Goal: Task Accomplishment & Management: Manage account settings

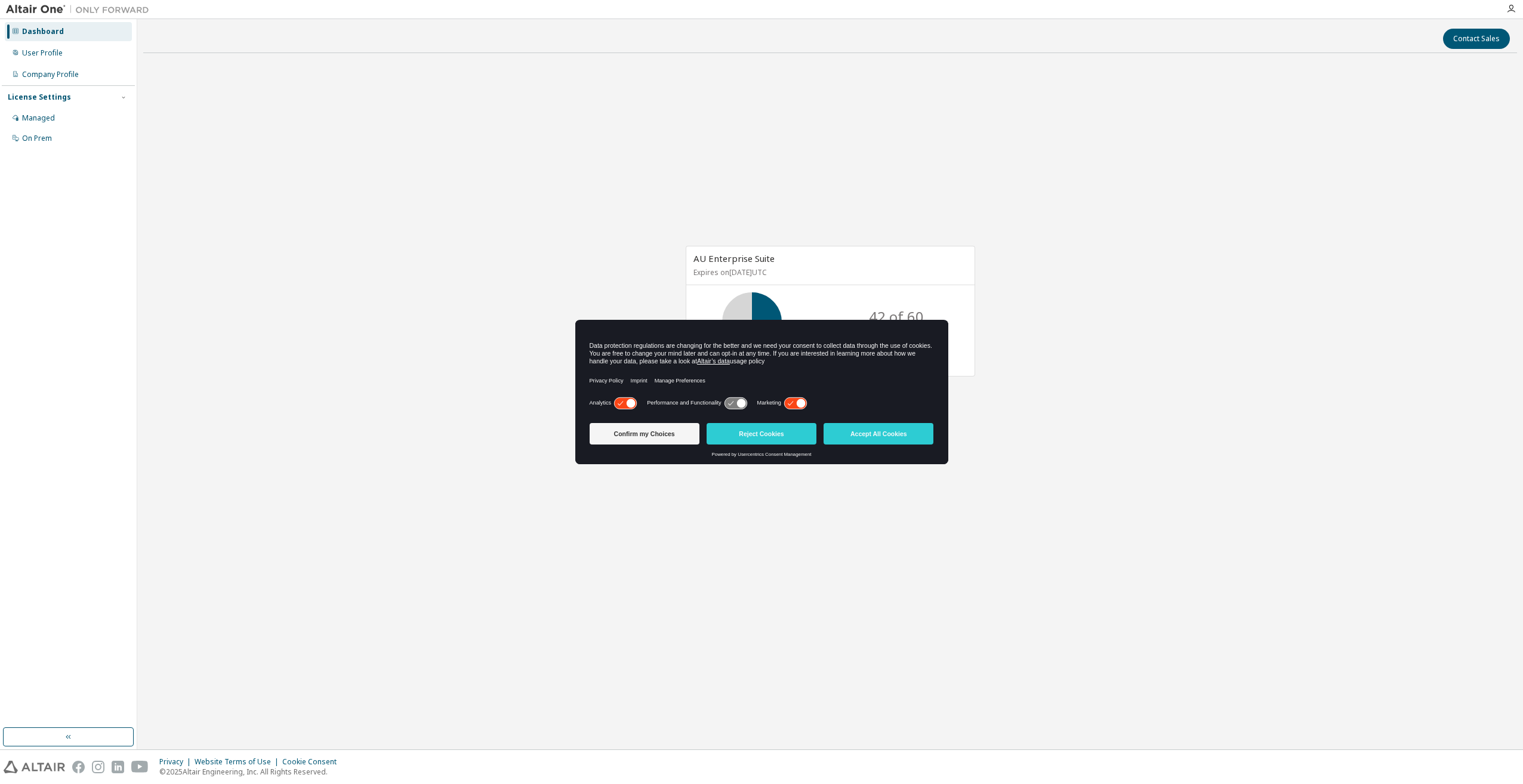
drag, startPoint x: 724, startPoint y: 323, endPoint x: 580, endPoint y: 376, distance: 153.4
click at [580, 376] on div "Data protection regulations are changing for the better and we need your consen…" at bounding box center [762, 358] width 373 height 75
click at [414, 342] on div "AU Enterprise Suite Expires on November 16, 2025 UTC 42 of 60 ALTAIR UNITS USED…" at bounding box center [830, 317] width 1374 height 510
click at [742, 428] on button "Reject Cookies" at bounding box center [761, 434] width 110 height 22
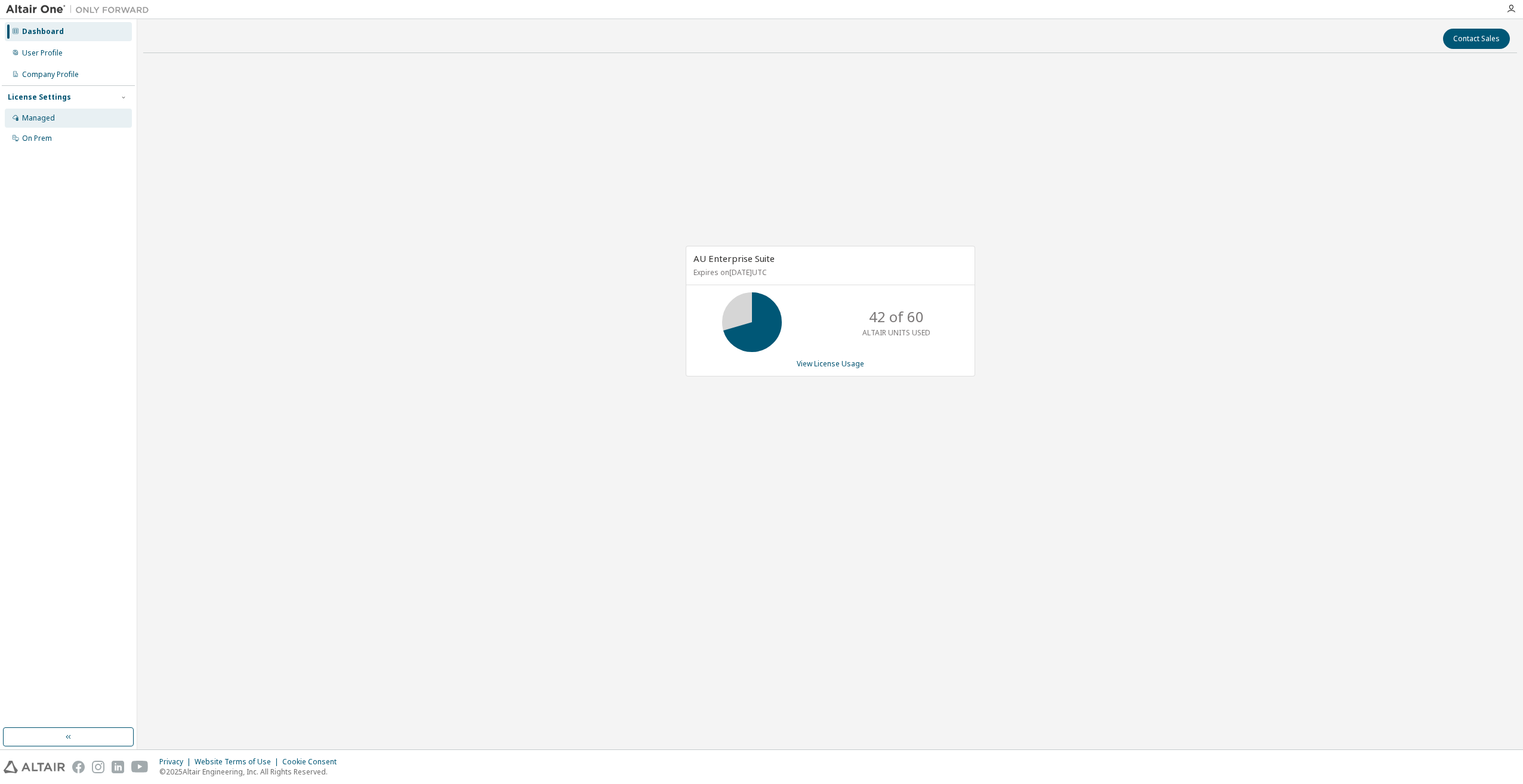
click at [71, 118] on div "Managed" at bounding box center [68, 118] width 127 height 19
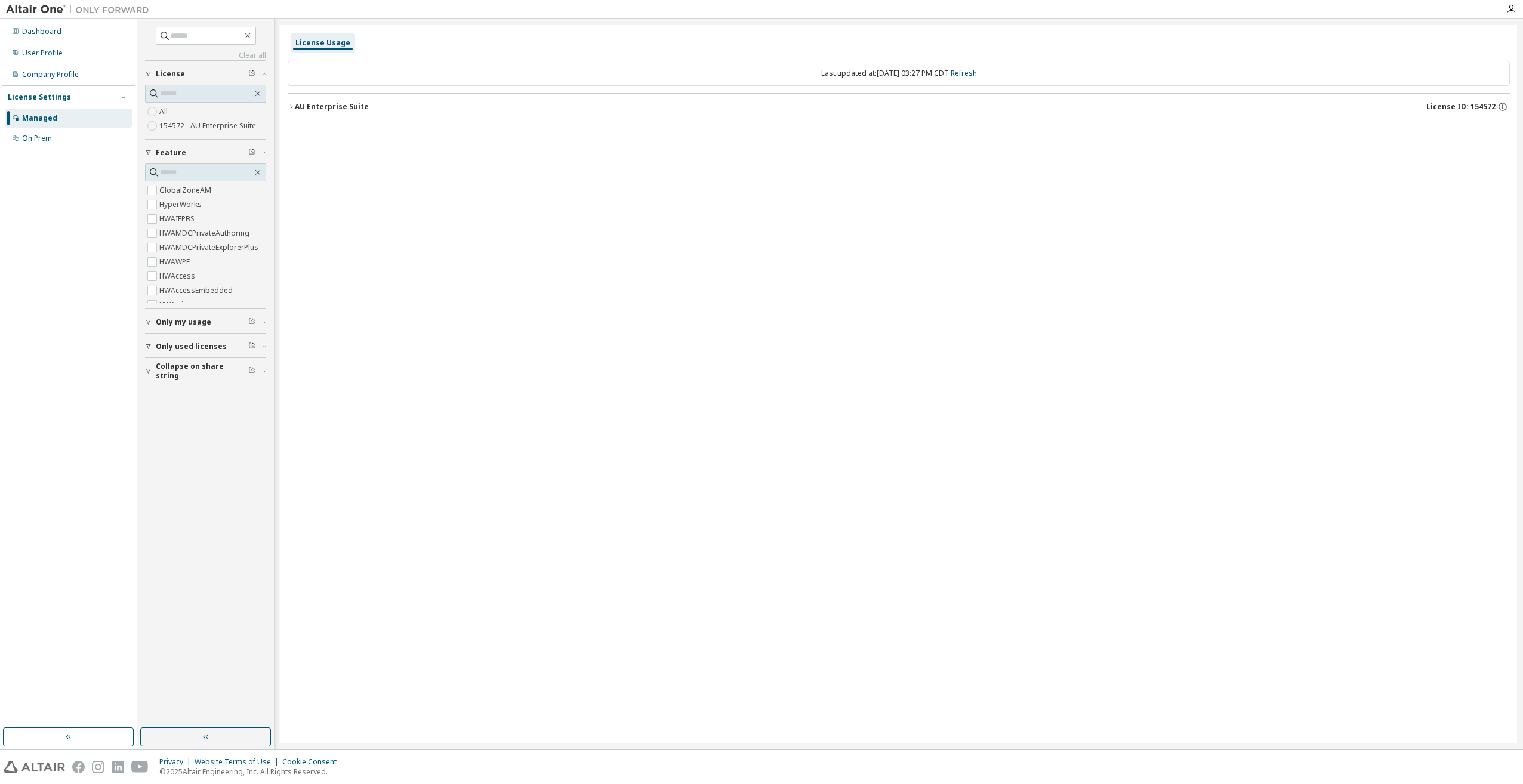
click at [292, 107] on icon "button" at bounding box center [291, 107] width 7 height 7
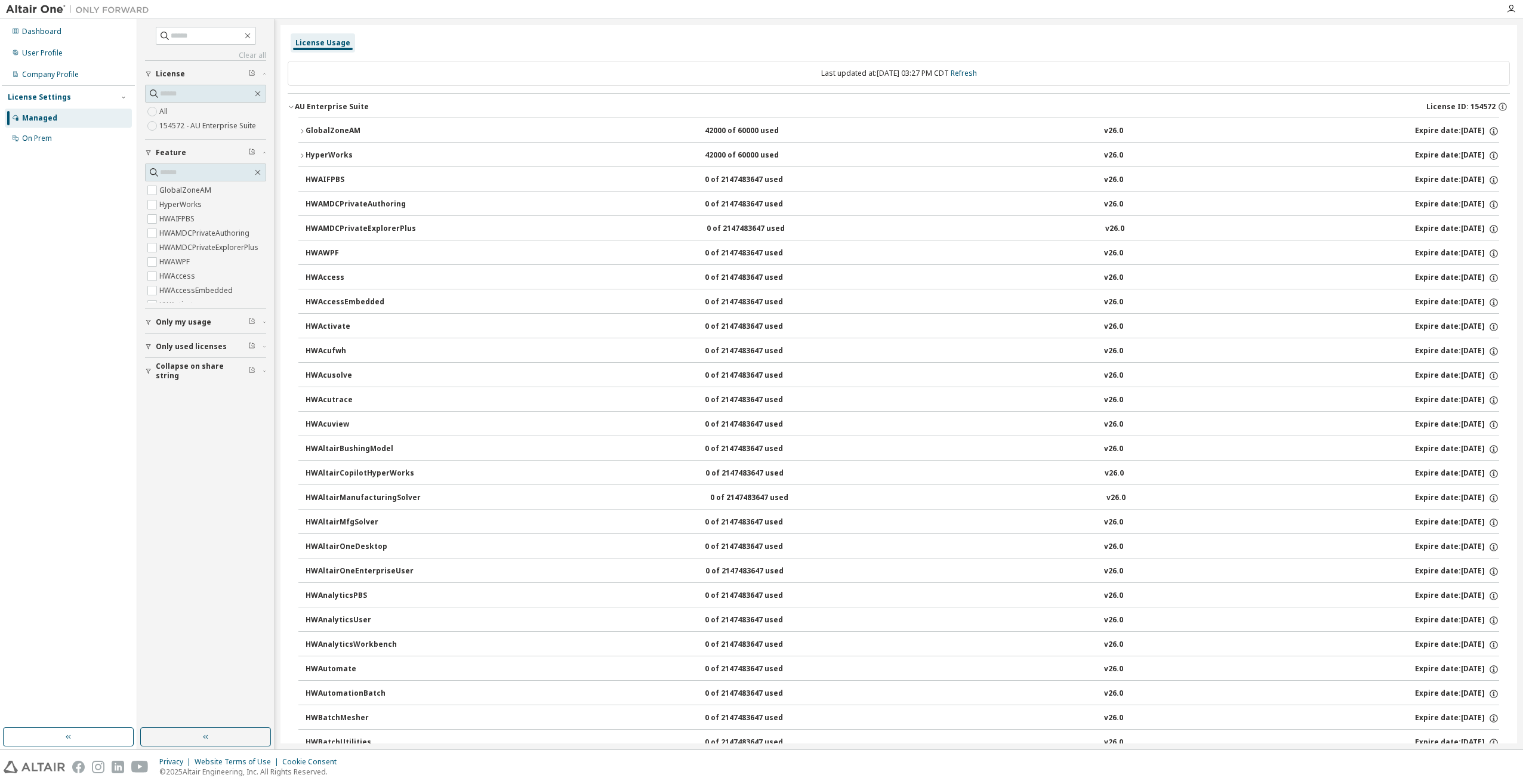
click at [300, 122] on button "GlobalZoneAM 42000 of 60000 used v26.0 Expire date: 2025-11-16" at bounding box center [899, 131] width 1201 height 26
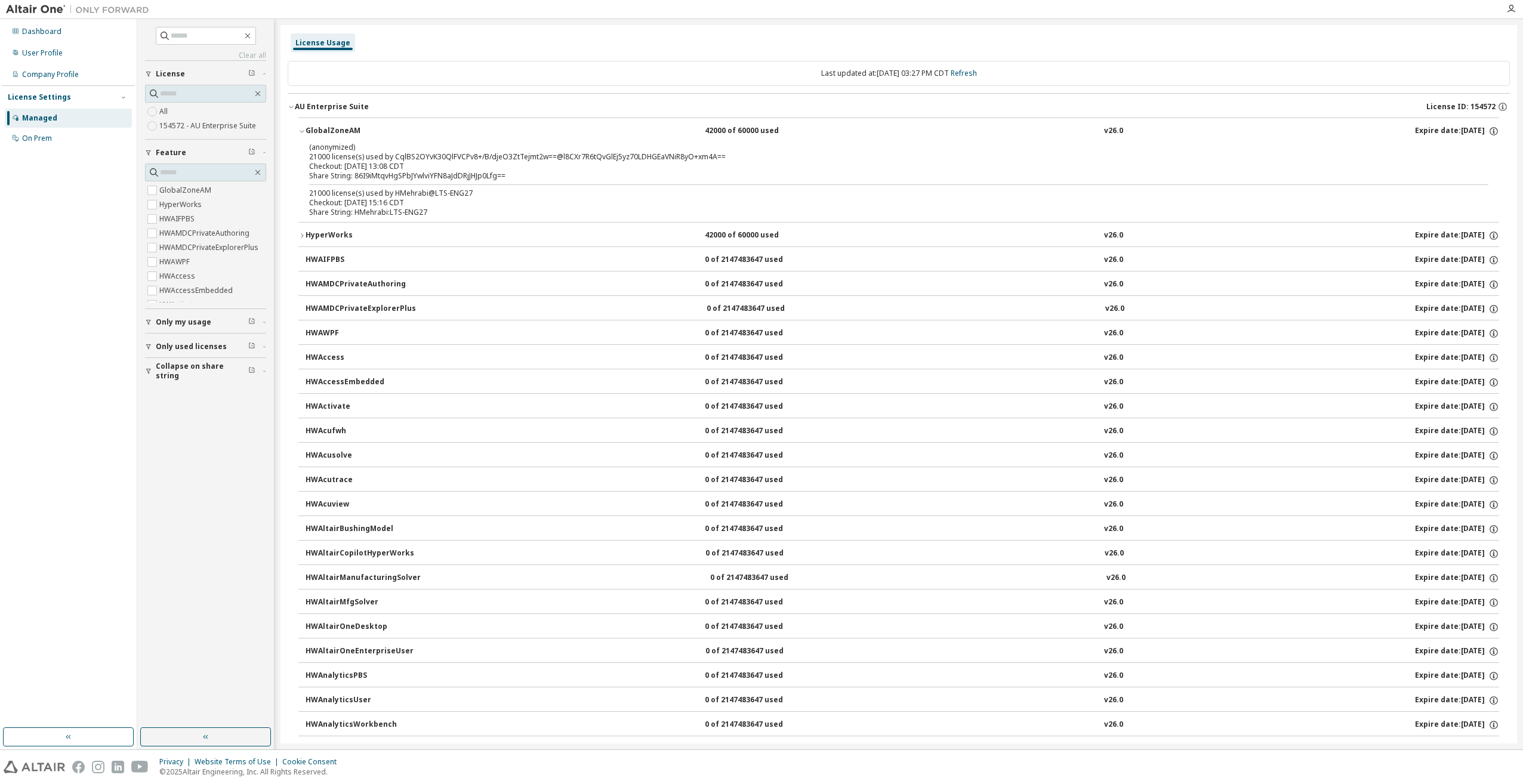
click at [300, 122] on button "GlobalZoneAM 42000 of 60000 used v26.0 Expire date: 2025-11-16" at bounding box center [899, 131] width 1201 height 26
